Goal: Information Seeking & Learning: Learn about a topic

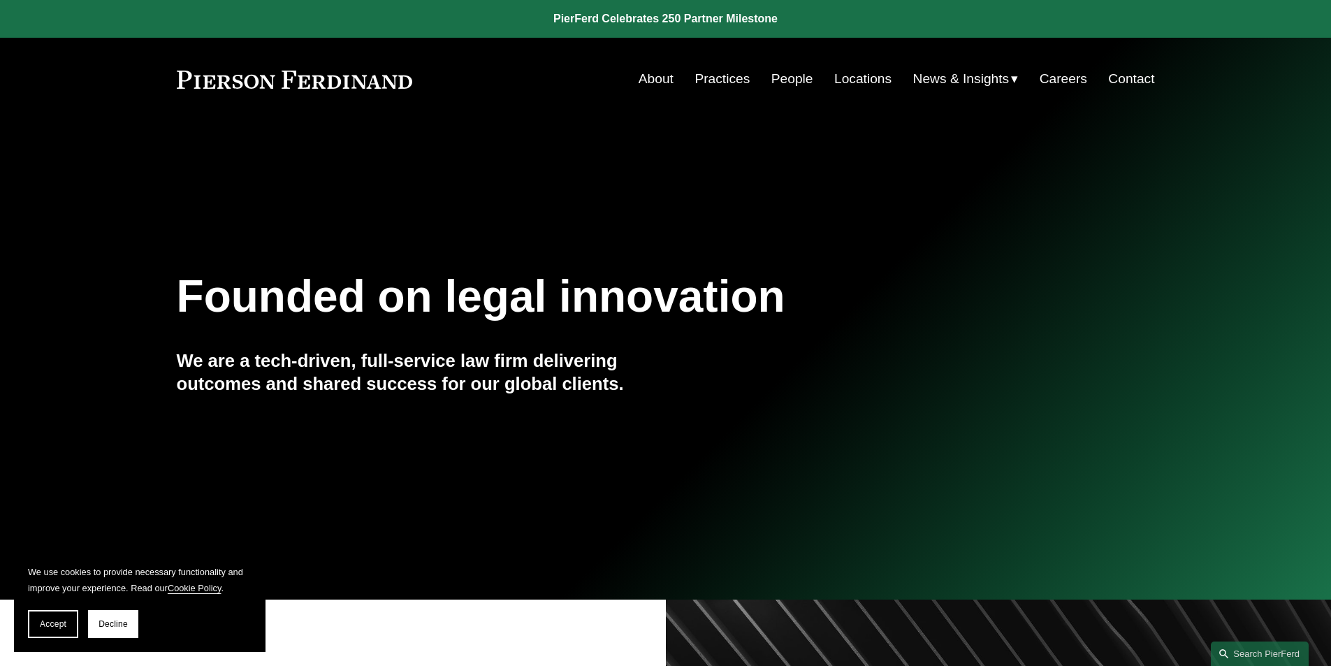
click at [720, 80] on link "Practices" at bounding box center [721, 79] width 55 height 27
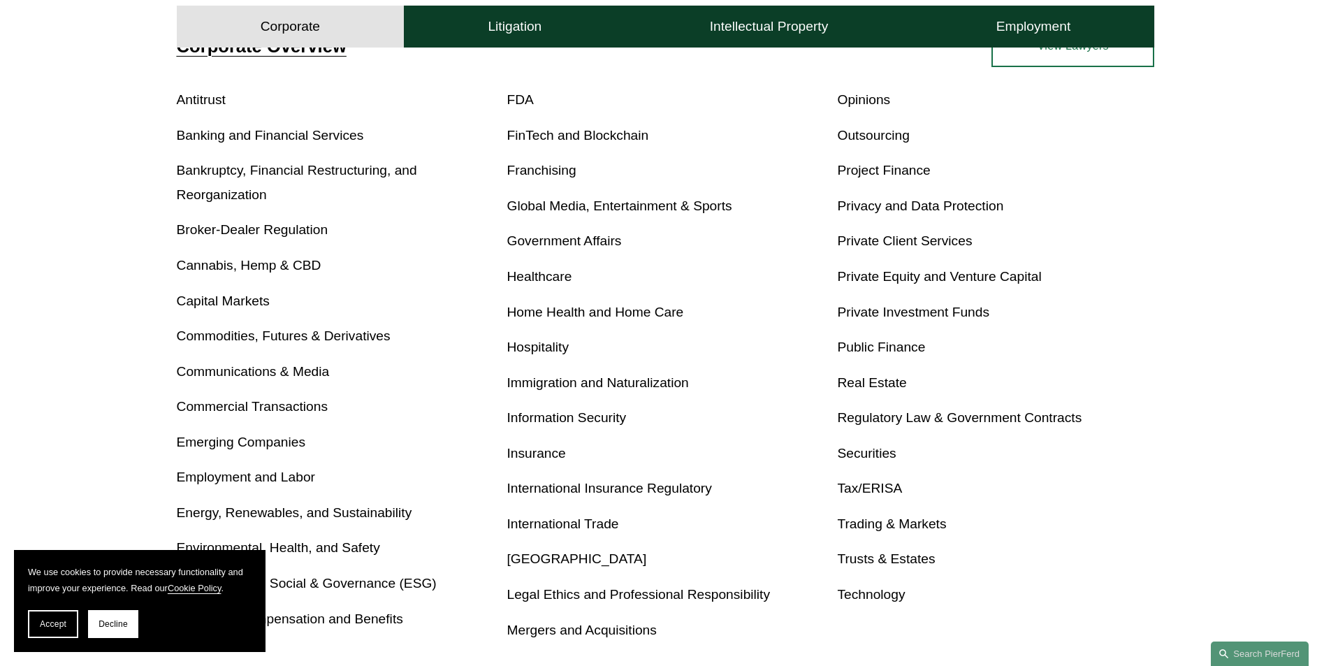
scroll to position [629, 0]
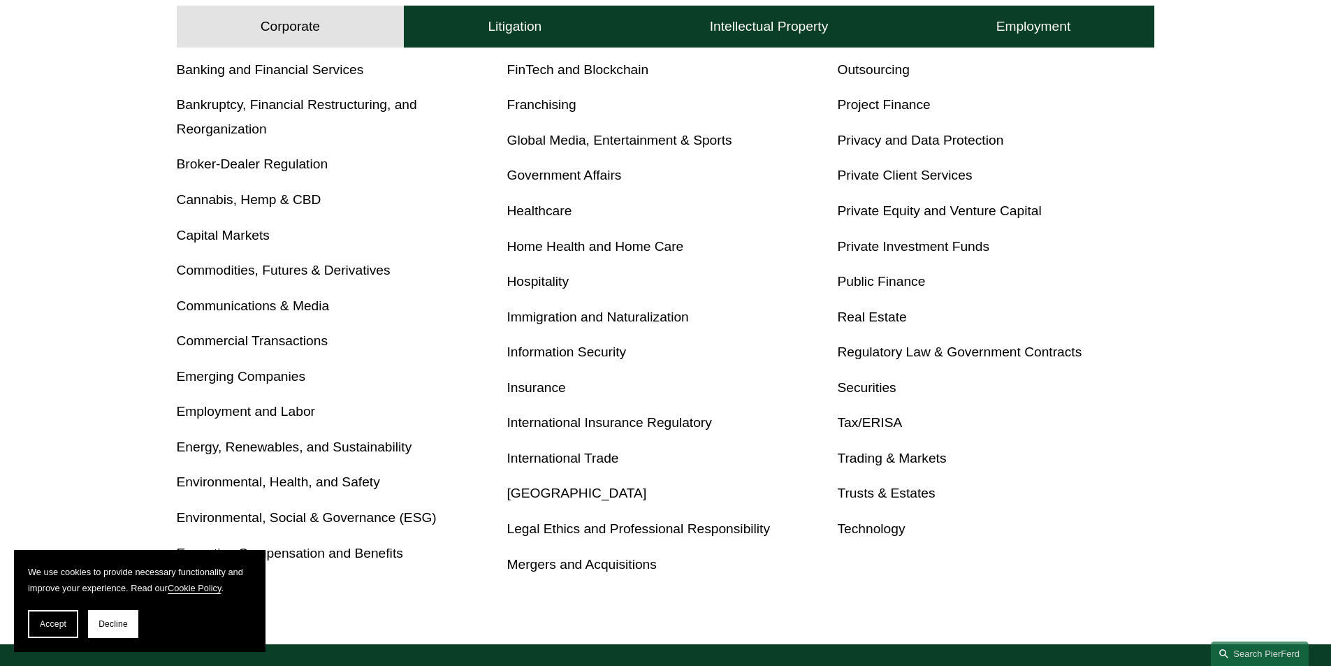
click at [916, 496] on link "Trusts & Estates" at bounding box center [886, 492] width 98 height 15
